Goal: Task Accomplishment & Management: Use online tool/utility

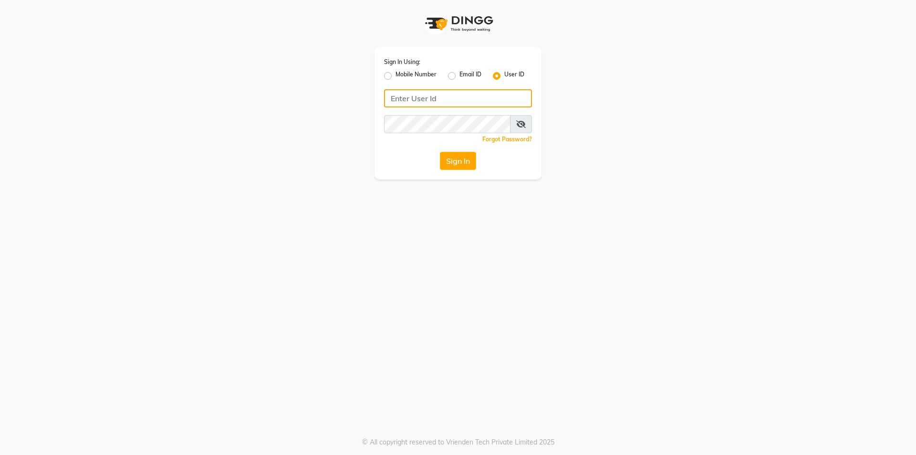
click at [454, 92] on input "Username" at bounding box center [458, 98] width 148 height 18
click at [390, 97] on input "250-20" at bounding box center [458, 98] width 148 height 18
type input "e250-20"
click at [440, 152] on button "Sign In" at bounding box center [458, 161] width 36 height 18
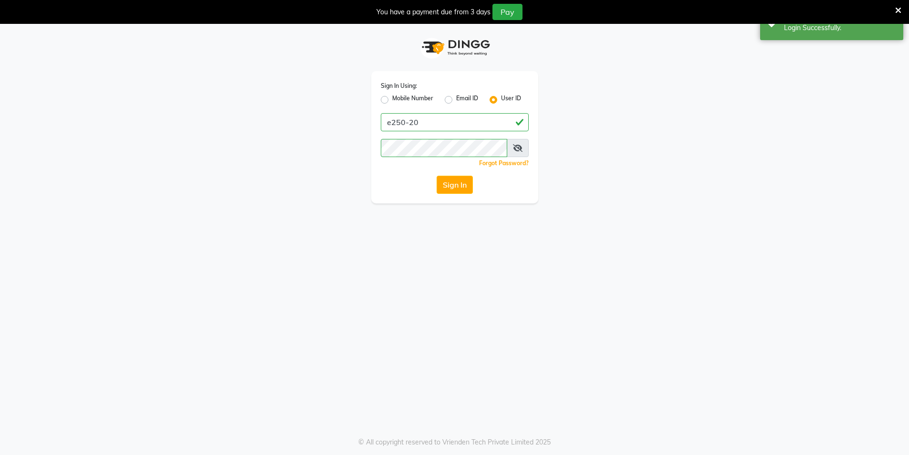
select select "service"
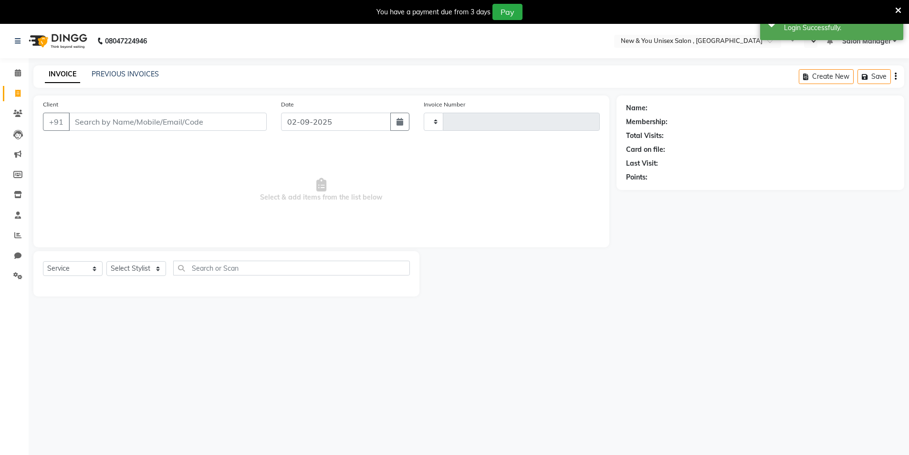
type input "1933"
select select "en"
select select "31"
click at [631, 318] on div "08047224946 Select Location × New & You Unisex Salon , Gurugram WhatsApp Status…" at bounding box center [454, 251] width 909 height 455
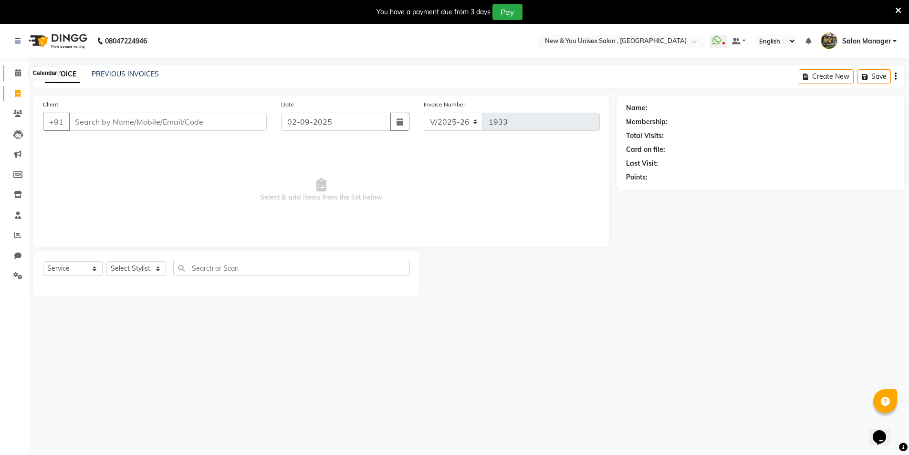
click at [17, 68] on span at bounding box center [18, 73] width 17 height 11
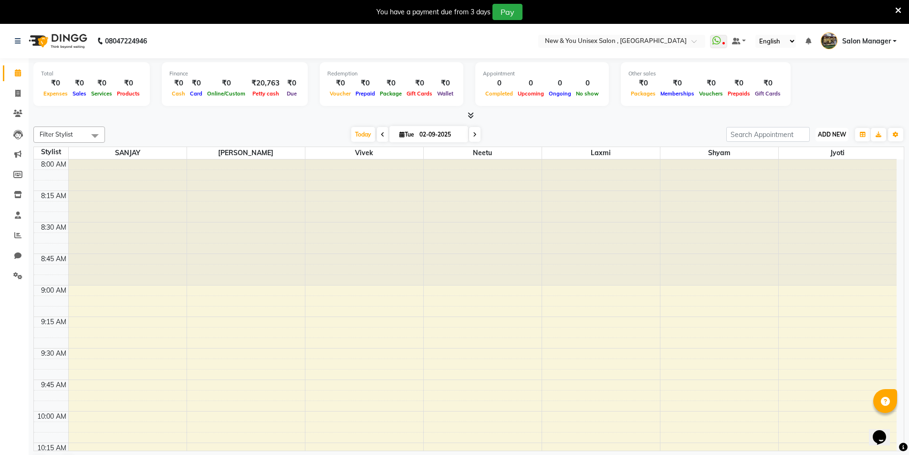
click at [818, 134] on span "ADD NEW" at bounding box center [832, 134] width 28 height 7
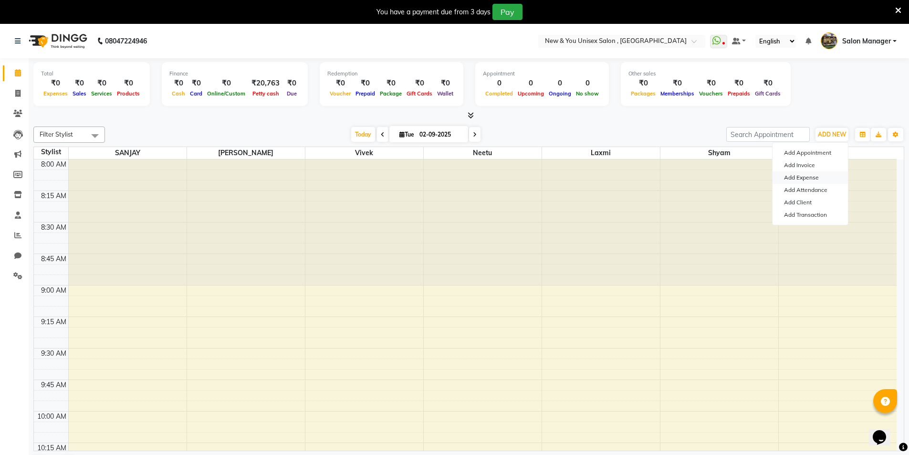
click at [817, 177] on link "Add Expense" at bounding box center [809, 177] width 75 height 12
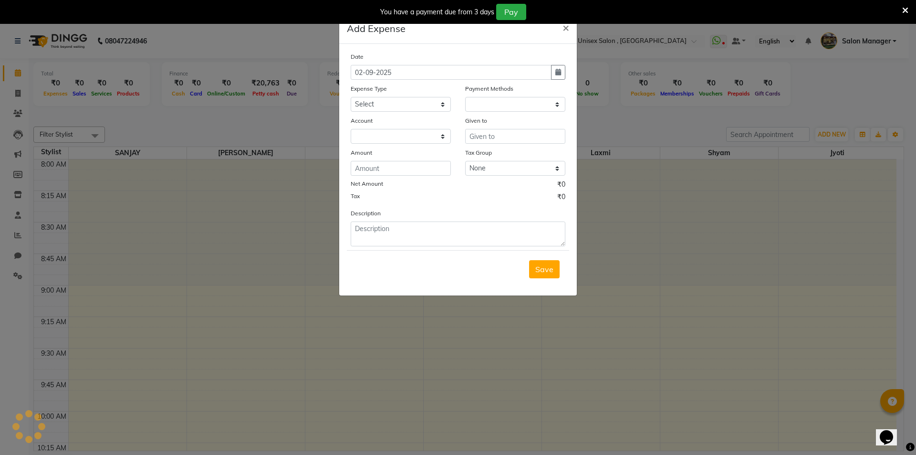
select select "1"
select select "2408"
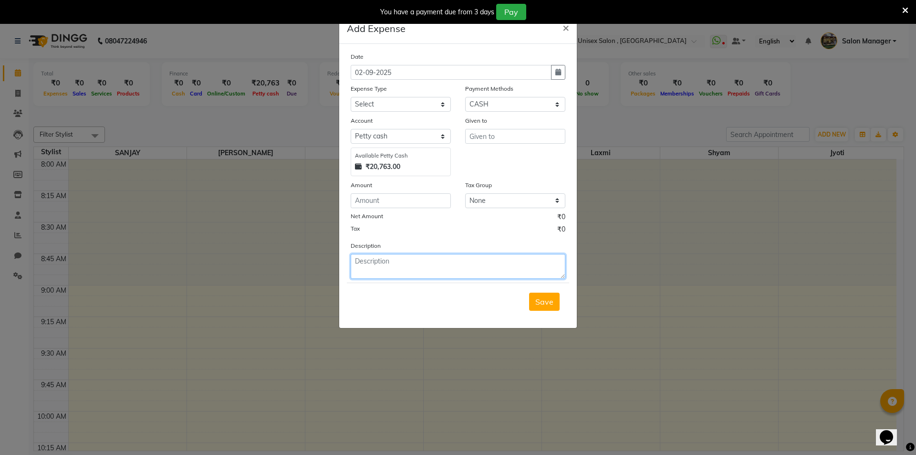
click at [381, 254] on textarea at bounding box center [458, 266] width 215 height 25
type textarea "130 water + 58 milk + 60 sugar"
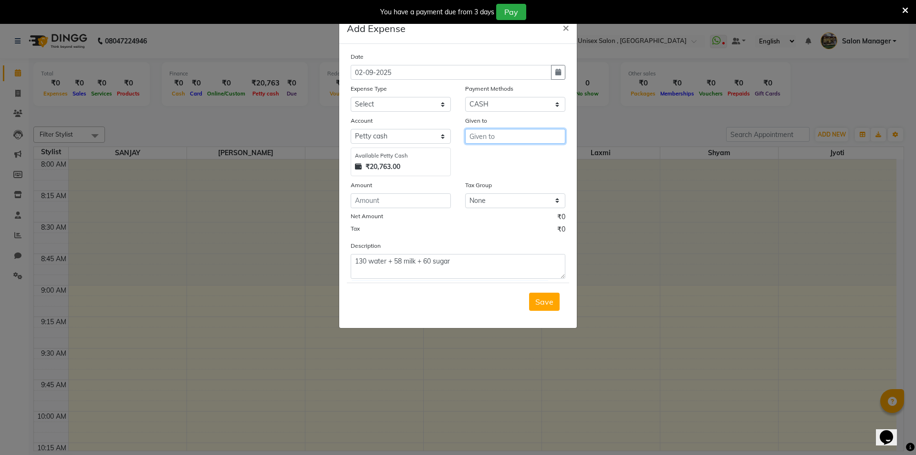
click at [516, 137] on input "text" at bounding box center [515, 136] width 100 height 15
click at [515, 157] on ngb-highlight "shr avan kumar" at bounding box center [513, 157] width 73 height 10
type input "[PERSON_NAME]"
click at [428, 203] on input "number" at bounding box center [401, 200] width 100 height 15
type input "248"
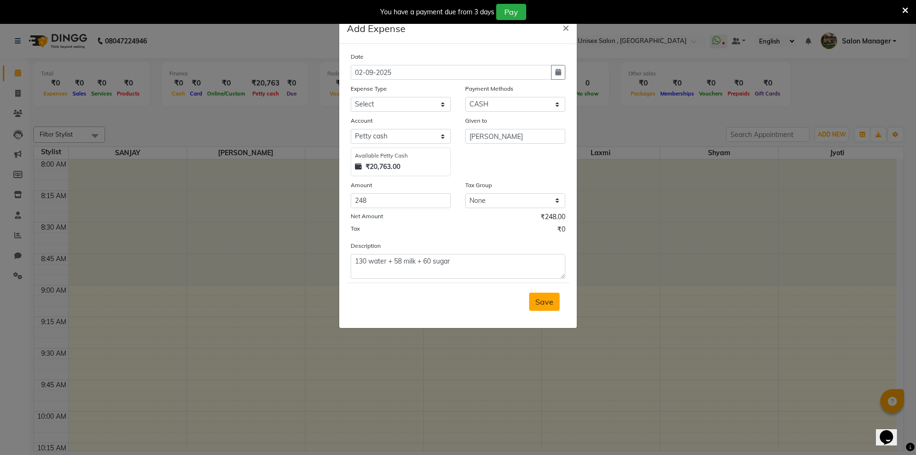
click at [545, 303] on span "Save" at bounding box center [544, 302] width 18 height 10
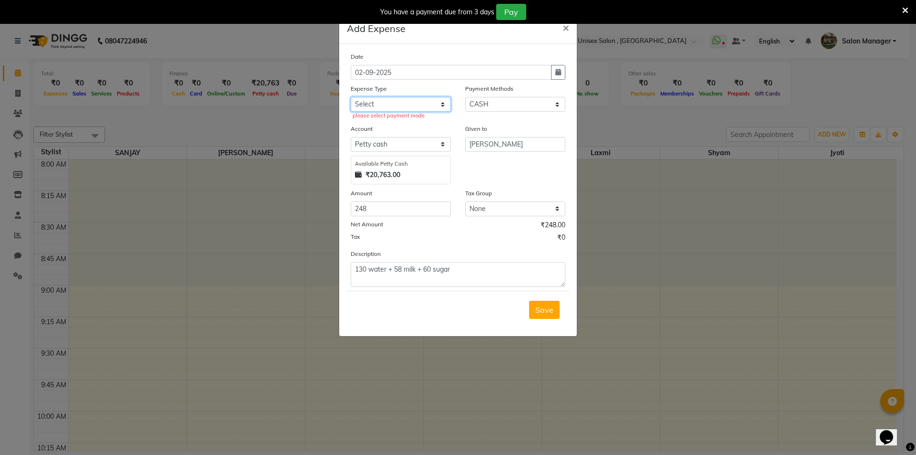
click at [379, 106] on select "Select Advance Salary Bank charges Car maintenance Cash transfer to bank Cash t…" at bounding box center [401, 104] width 100 height 15
select select "8766"
click at [351, 97] on select "Select Advance Salary Bank charges Car maintenance Cash transfer to bank Cash t…" at bounding box center [401, 104] width 100 height 15
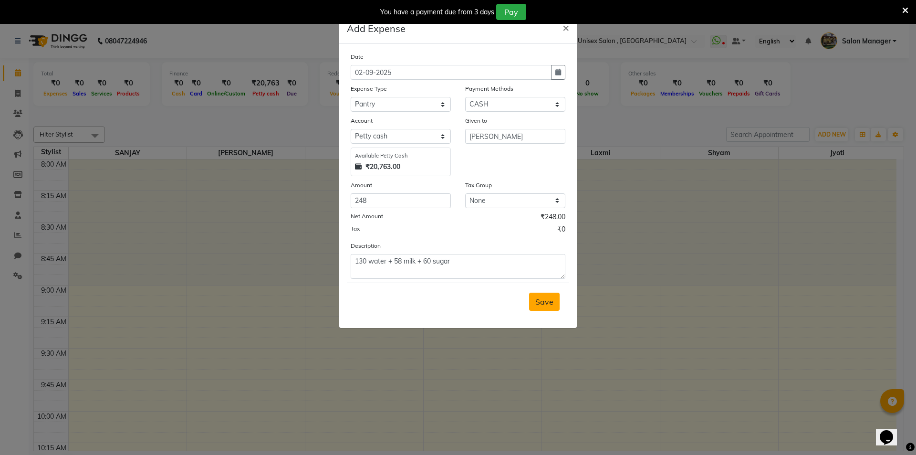
click at [556, 301] on button "Save" at bounding box center [544, 301] width 31 height 18
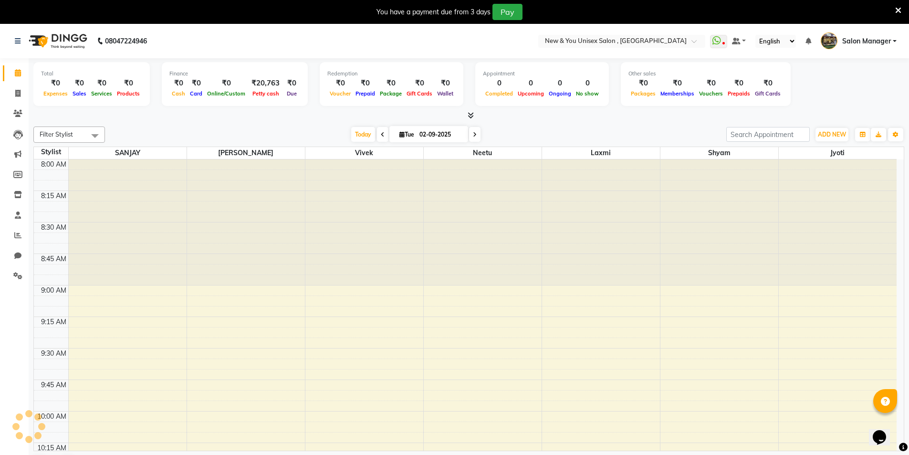
click at [827, 125] on div "Filter Stylist Select All Jyoti laxmi Neetu SANJAY shravan kumar Shyam Vivek To…" at bounding box center [468, 300] width 871 height 354
click at [826, 133] on span "ADD NEW" at bounding box center [832, 134] width 28 height 7
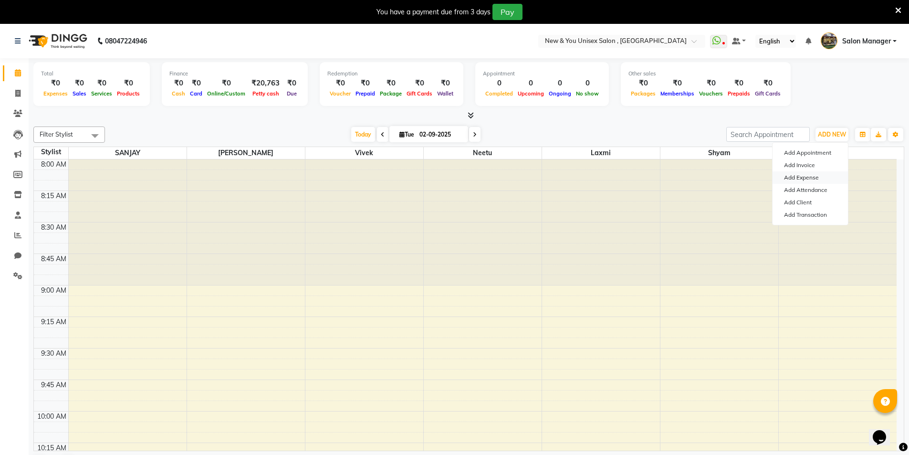
click at [805, 177] on link "Add Expense" at bounding box center [809, 177] width 75 height 12
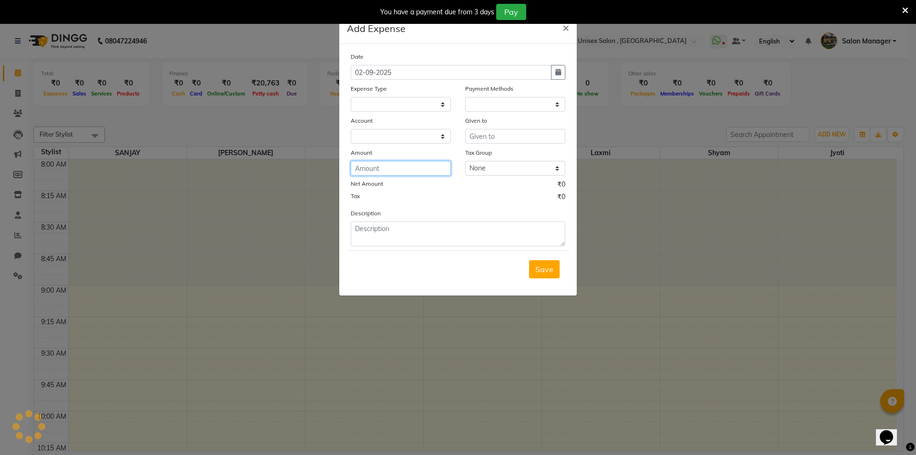
click at [374, 165] on input "number" at bounding box center [401, 168] width 100 height 15
type input "50"
click at [375, 140] on select at bounding box center [401, 136] width 100 height 15
select select "383"
select select "1"
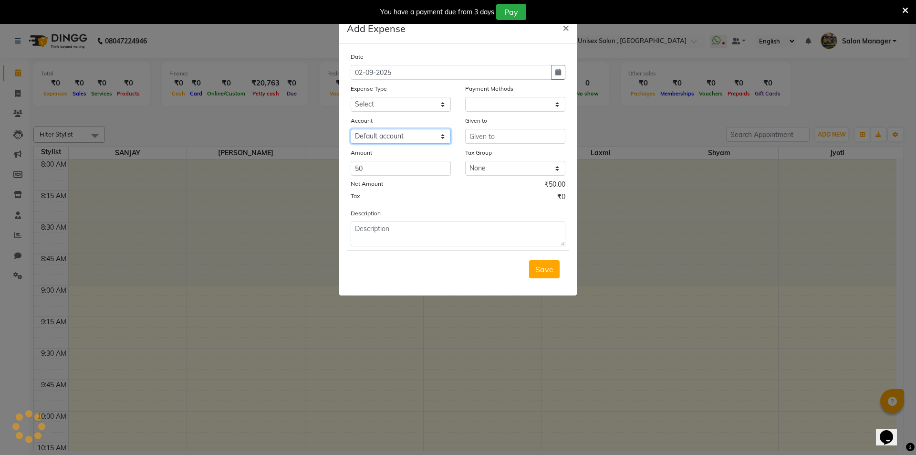
select select "2408"
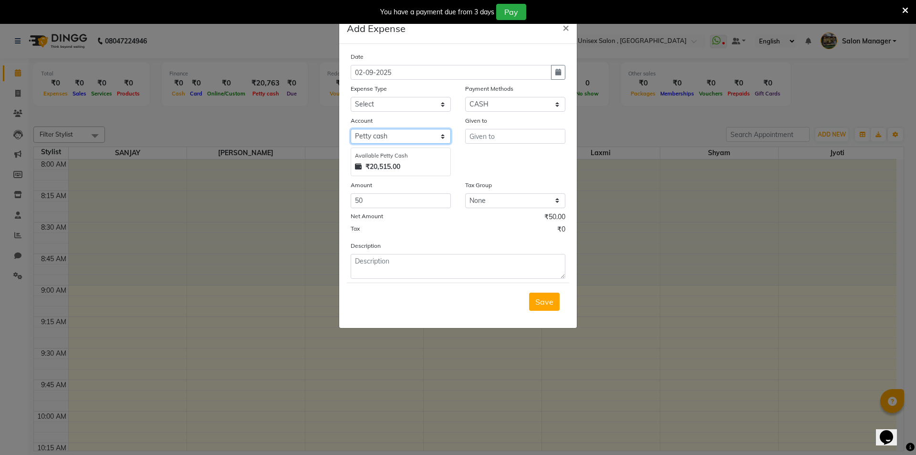
click at [351, 129] on select "Select Default account Petty cash" at bounding box center [401, 136] width 100 height 15
click at [393, 97] on select "Select Advance Salary Bank charges Car maintenance Cash transfer to bank Cash t…" at bounding box center [401, 104] width 100 height 15
select select "8766"
click at [351, 97] on select "Select Advance Salary Bank charges Car maintenance Cash transfer to bank Cash t…" at bounding box center [401, 104] width 100 height 15
click at [475, 135] on input "text" at bounding box center [515, 136] width 100 height 15
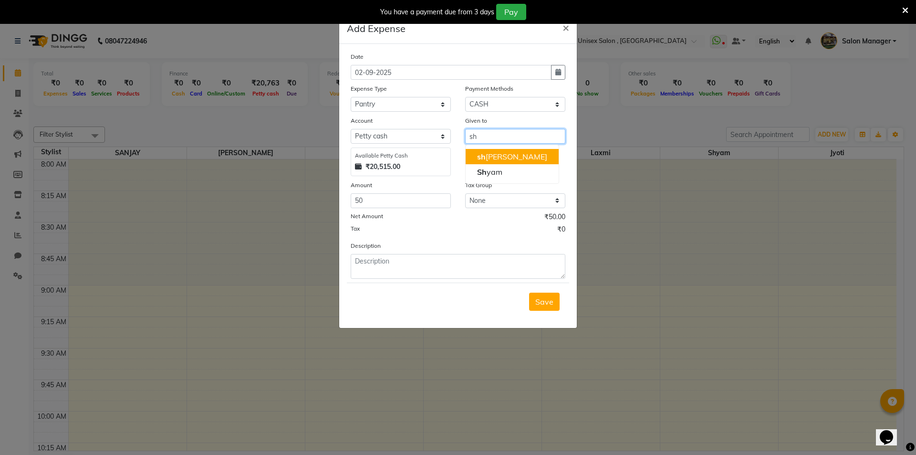
click at [489, 158] on ngb-highlight "sh ravan kumar" at bounding box center [512, 157] width 70 height 10
type input "[PERSON_NAME]"
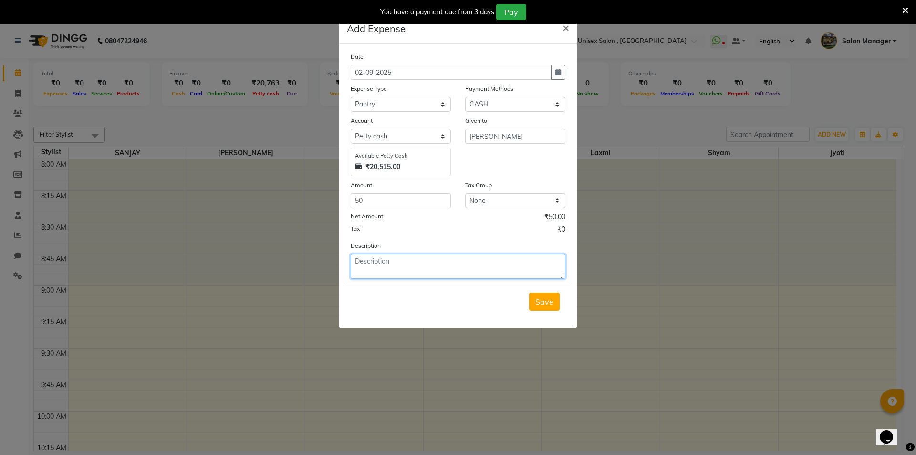
click at [383, 263] on textarea at bounding box center [458, 266] width 215 height 25
type textarea "tea 50"
click at [539, 303] on span "Save" at bounding box center [544, 302] width 18 height 10
